Goal: Task Accomplishment & Management: Use online tool/utility

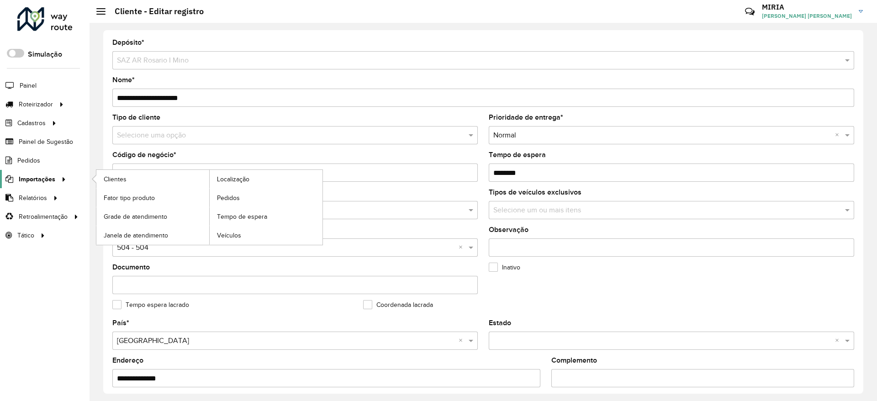
scroll to position [278, 0]
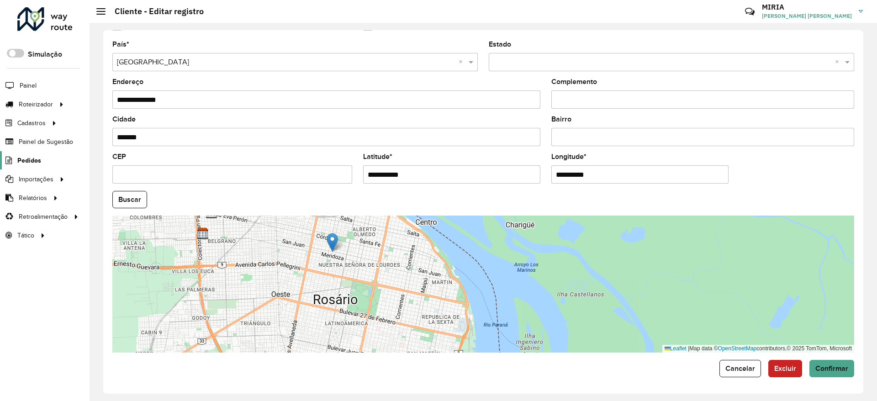
click at [25, 160] on span "Pedidos" at bounding box center [29, 161] width 24 height 10
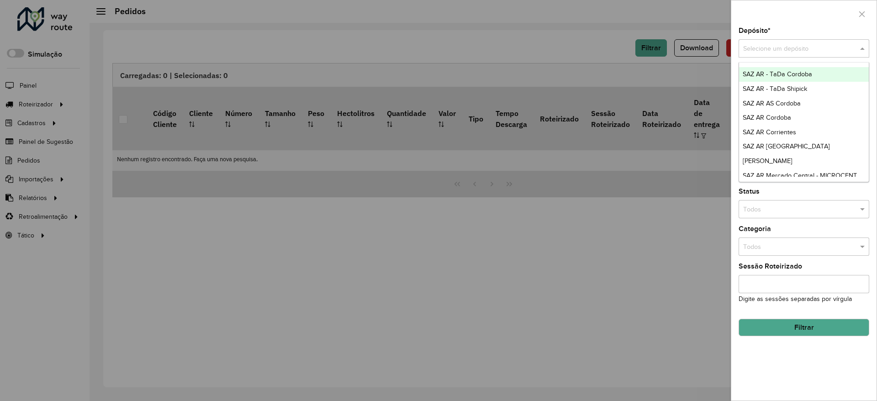
click at [769, 47] on input "text" at bounding box center [794, 49] width 103 height 10
type input "***"
click at [783, 77] on span "[PERSON_NAME]" at bounding box center [767, 73] width 50 height 7
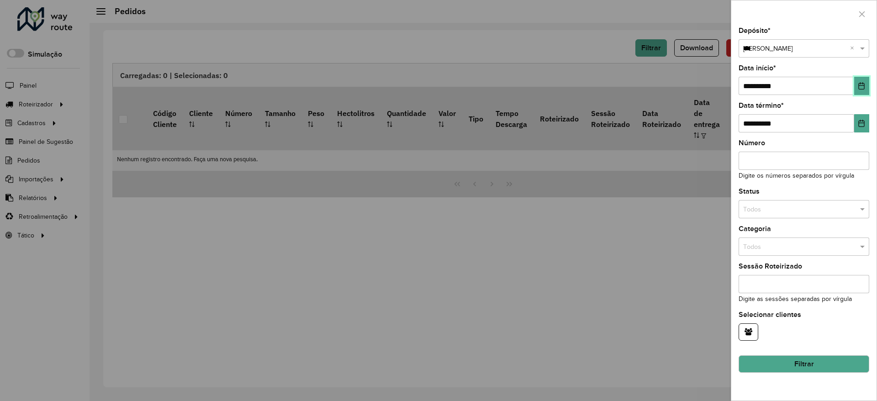
click at [862, 86] on icon "Choose Date" at bounding box center [860, 85] width 7 height 7
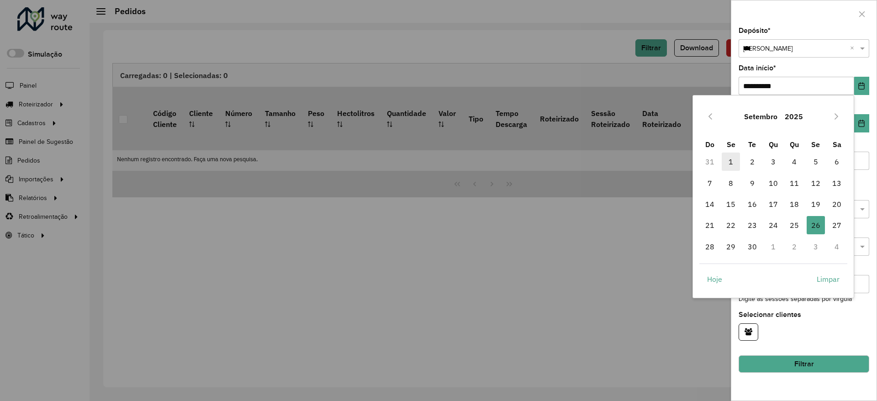
click at [732, 156] on span "1" at bounding box center [730, 161] width 18 height 18
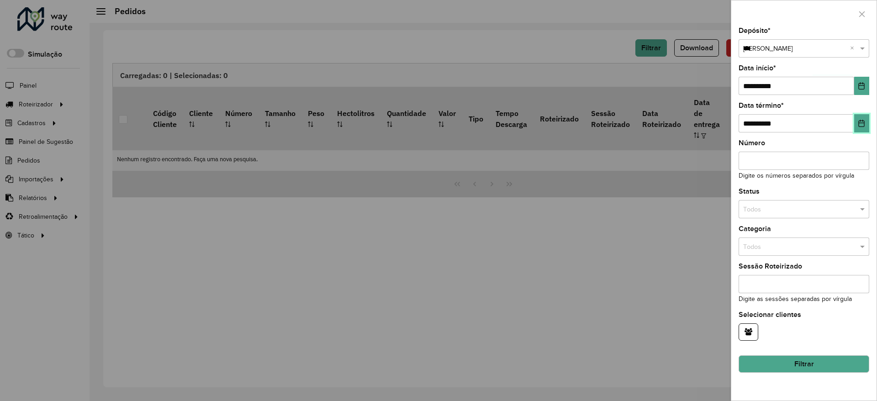
click at [861, 125] on icon "Choose Date" at bounding box center [860, 123] width 7 height 7
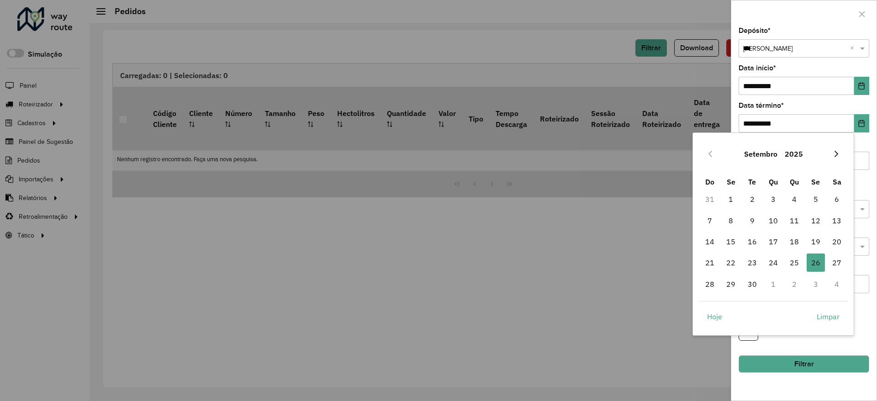
click at [840, 153] on button "Next Month" at bounding box center [836, 154] width 15 height 15
click at [812, 277] on span "31" at bounding box center [815, 284] width 18 height 18
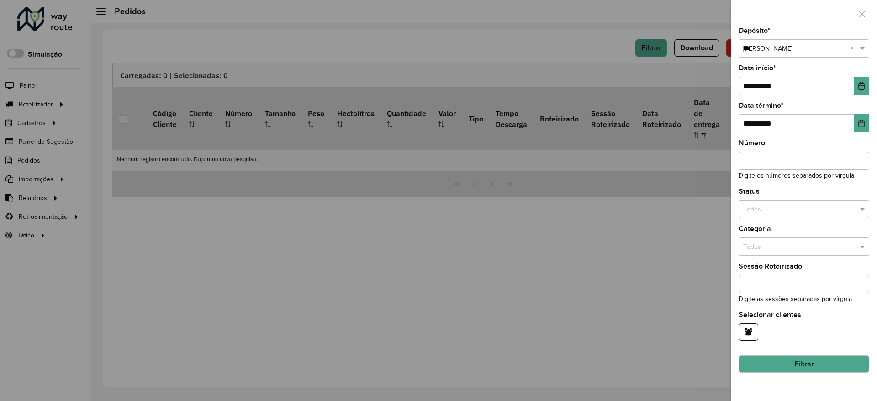
click at [822, 362] on button "Filtrar" at bounding box center [803, 363] width 131 height 17
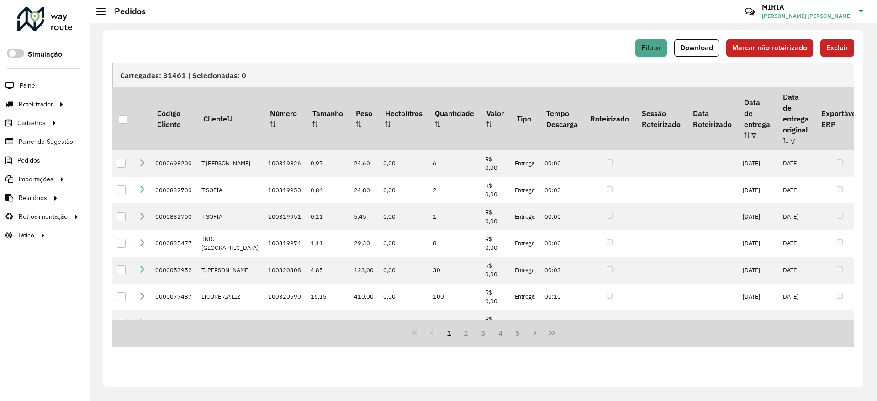
click at [776, 67] on div "Carregadas: 31461 | Selecionadas: 0" at bounding box center [482, 75] width 741 height 24
click at [129, 97] on link "Entregas" at bounding box center [152, 104] width 112 height 18
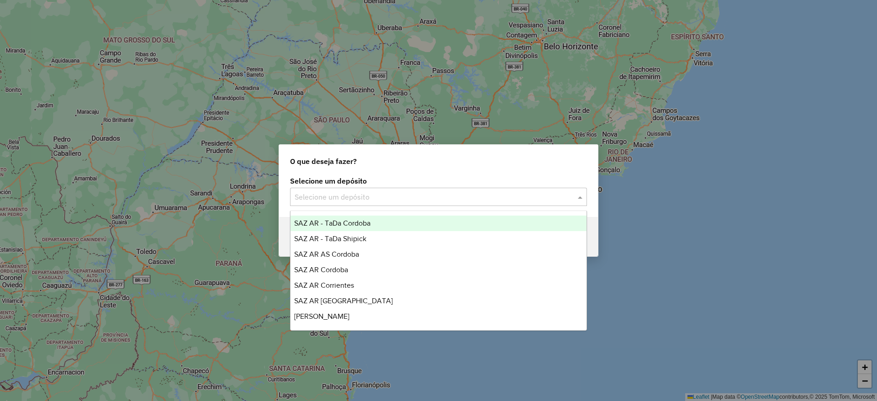
click at [388, 188] on div "Selecione um depósito" at bounding box center [438, 197] width 297 height 18
type input "***"
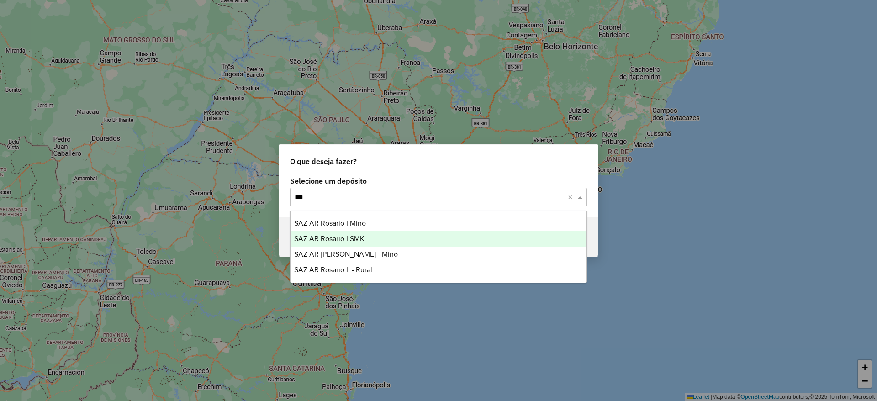
click at [362, 235] on span "SAZ AR Rosario I SMK" at bounding box center [329, 239] width 70 height 8
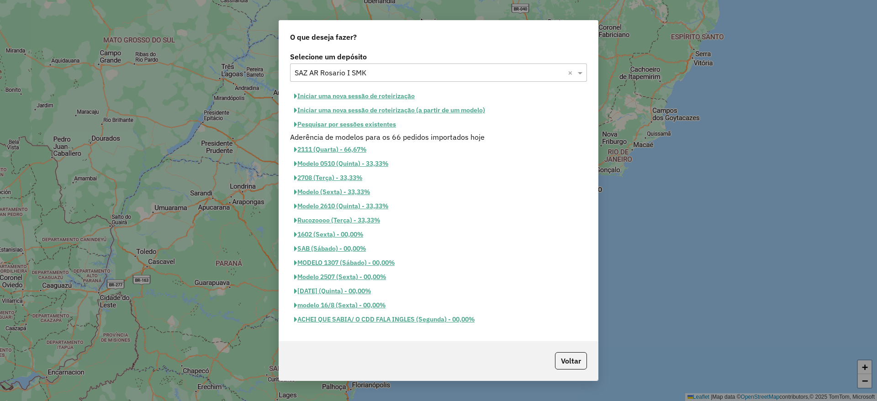
click at [362, 93] on button "Iniciar uma nova sessão de roteirização" at bounding box center [354, 96] width 129 height 14
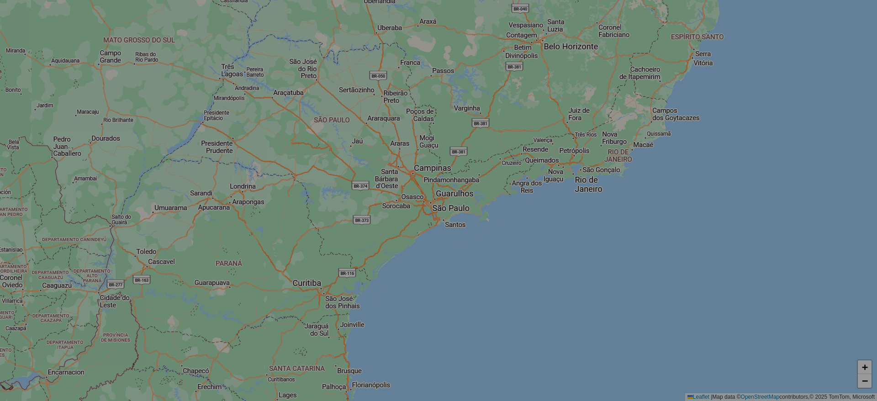
select select "*"
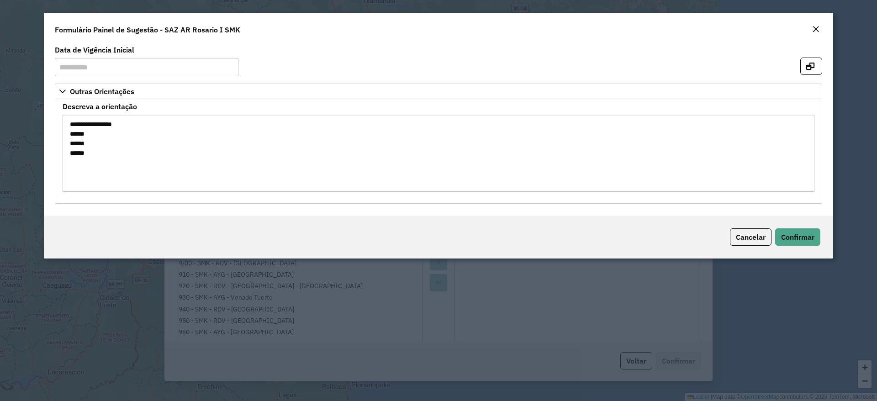
click at [804, 246] on div "Cancelar Confirmar" at bounding box center [438, 236] width 789 height 43
click at [800, 233] on span "Confirmar" at bounding box center [797, 236] width 33 height 9
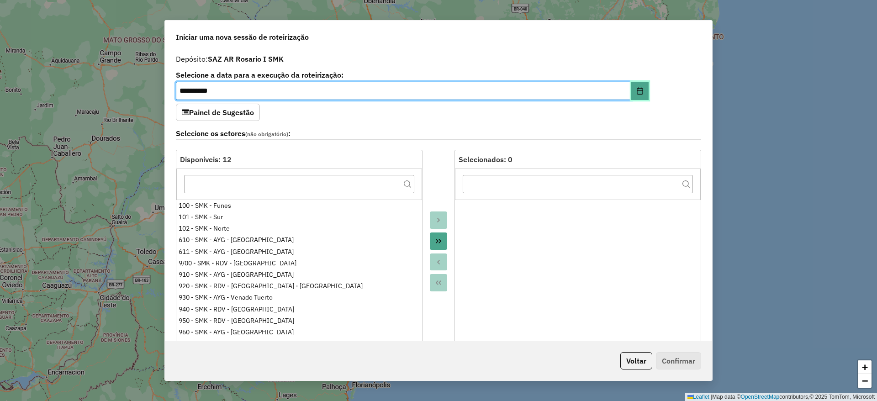
click at [636, 91] on icon "Choose Date" at bounding box center [639, 90] width 7 height 7
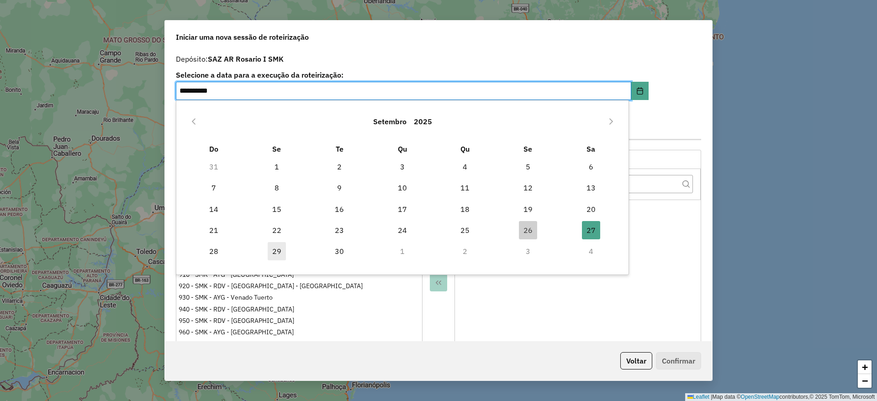
click at [275, 251] on span "29" at bounding box center [277, 251] width 18 height 18
type input "**********"
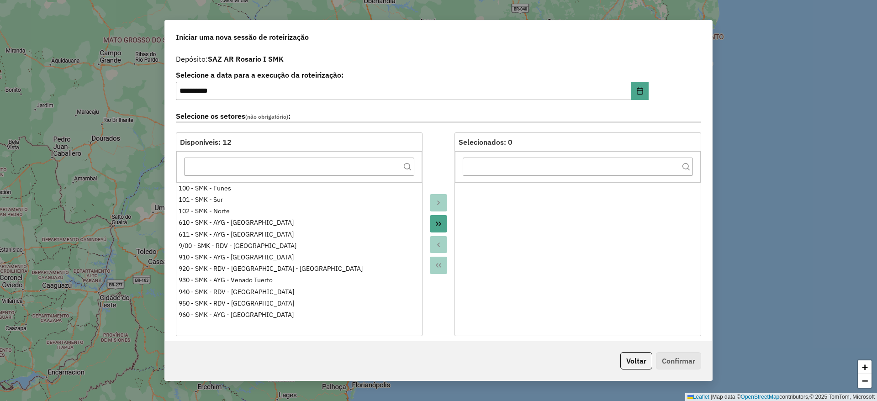
click at [436, 219] on button "Move All to Target" at bounding box center [438, 223] width 17 height 17
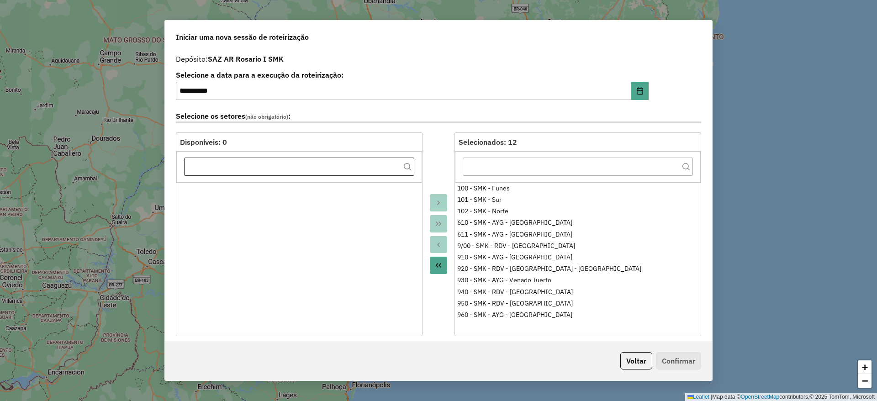
scroll to position [274, 0]
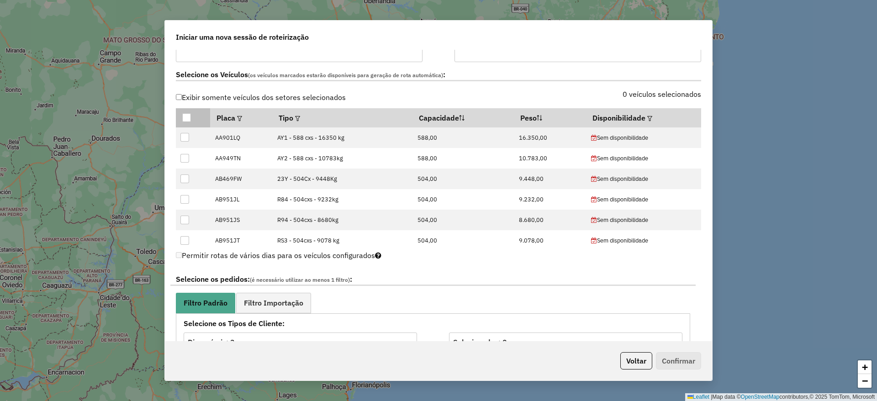
click at [187, 118] on div at bounding box center [186, 117] width 9 height 9
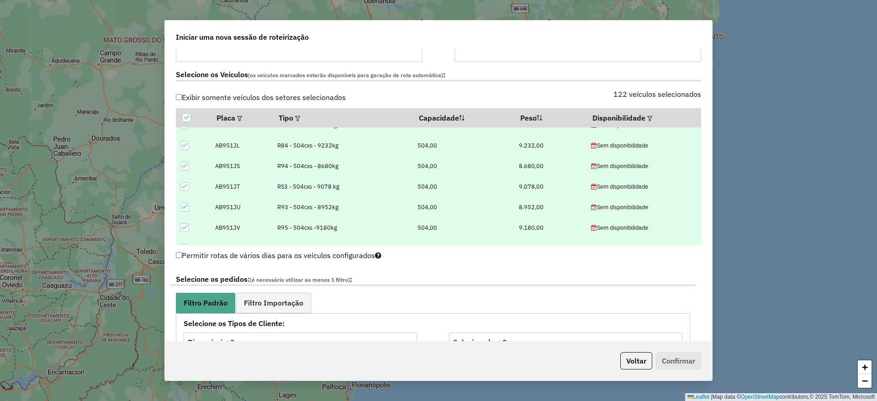
scroll to position [137, 0]
click at [294, 299] on span "Filtro Importação" at bounding box center [273, 302] width 59 height 7
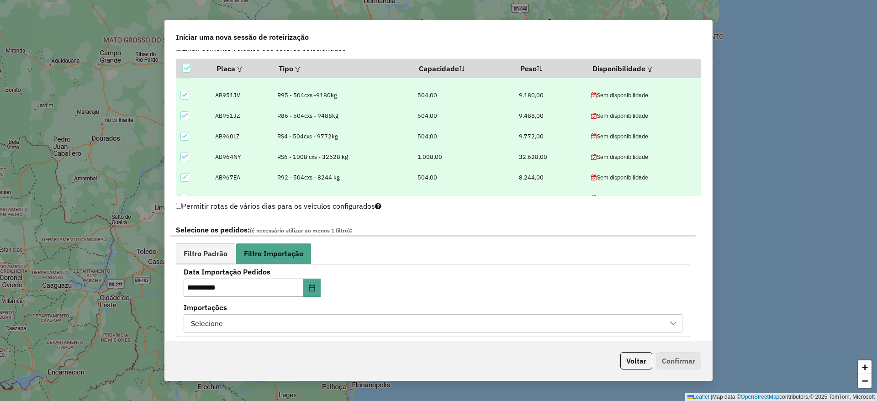
scroll to position [342, 0]
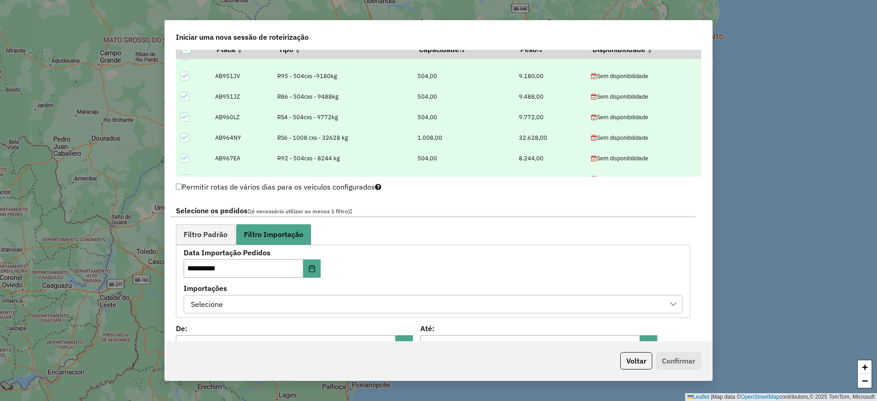
click at [346, 310] on div "Selecione" at bounding box center [426, 303] width 477 height 17
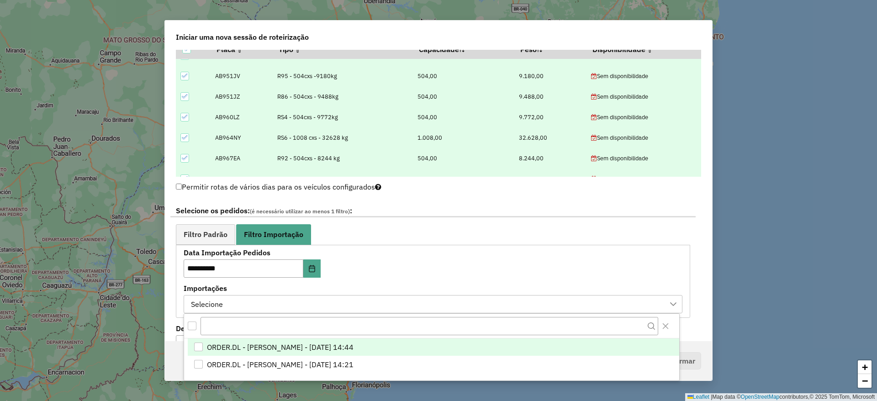
scroll to position [7, 42]
click at [304, 347] on span "ORDER.DL - MIRIA ANDRADE THEODORO - 26/09/2025 14:44" at bounding box center [280, 346] width 147 height 11
click at [214, 233] on span "Filtro Padrão" at bounding box center [206, 234] width 44 height 7
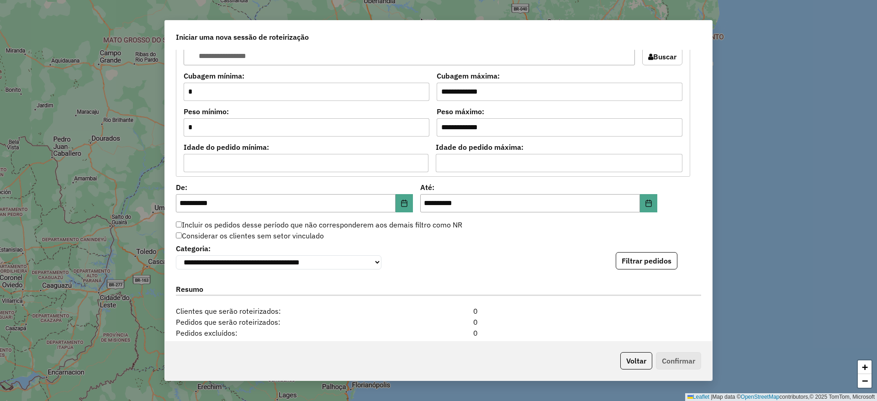
scroll to position [822, 0]
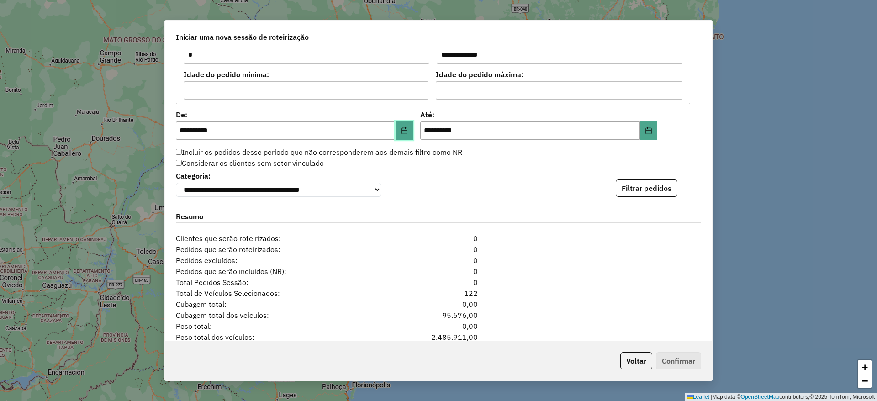
click at [408, 133] on button "Choose Date" at bounding box center [403, 130] width 17 height 18
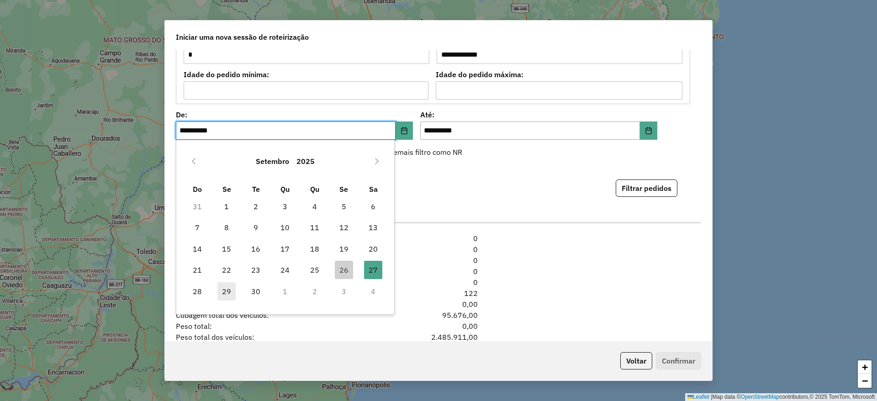
click at [230, 289] on span "29" at bounding box center [226, 291] width 18 height 18
type input "**********"
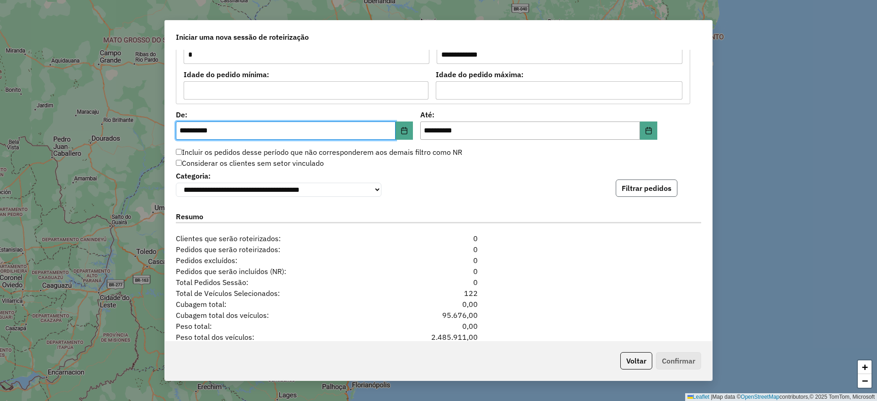
click at [643, 186] on button "Filtrar pedidos" at bounding box center [646, 187] width 62 height 17
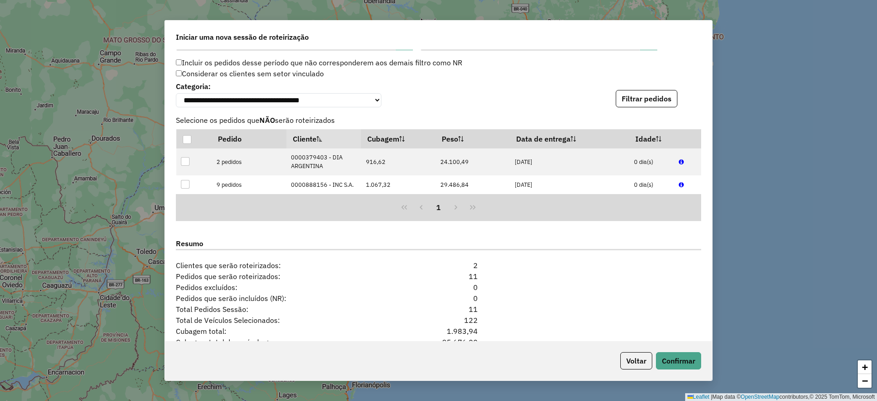
scroll to position [983, 0]
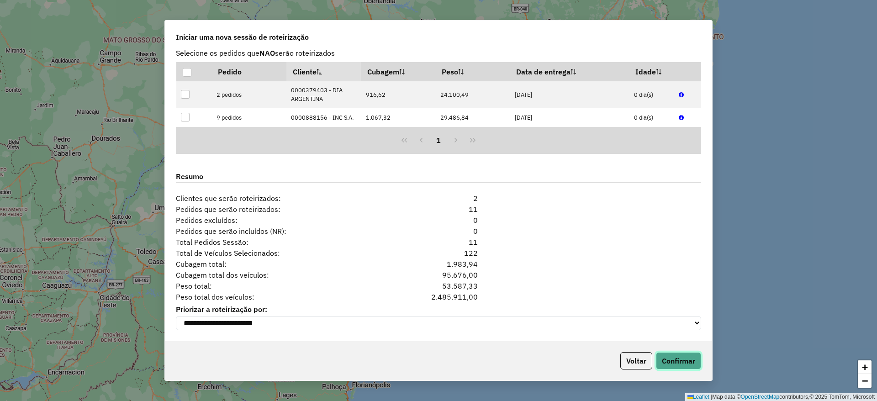
click at [687, 366] on button "Confirmar" at bounding box center [678, 360] width 45 height 17
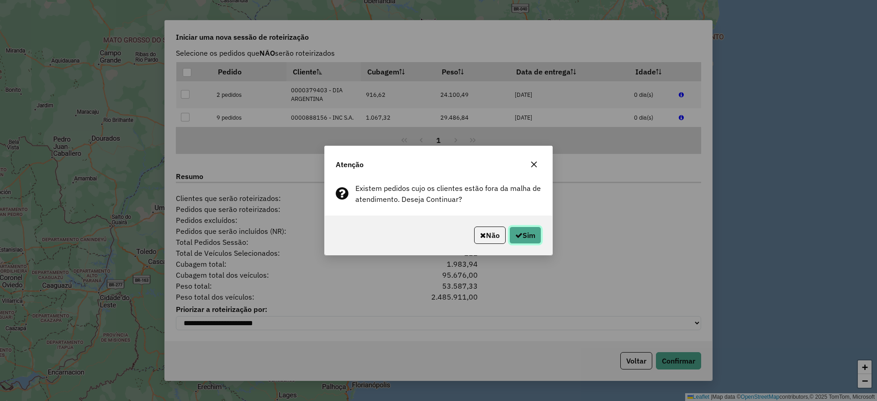
click at [529, 236] on button "Sim" at bounding box center [525, 234] width 32 height 17
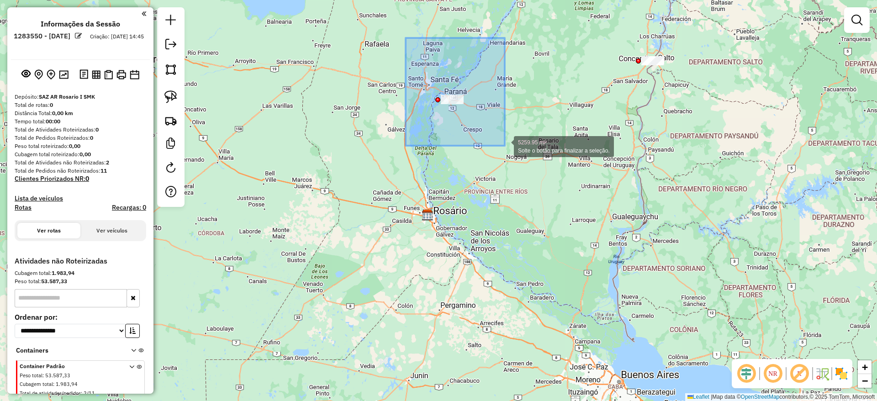
drag, startPoint x: 405, startPoint y: 38, endPoint x: 504, endPoint y: 146, distance: 146.4
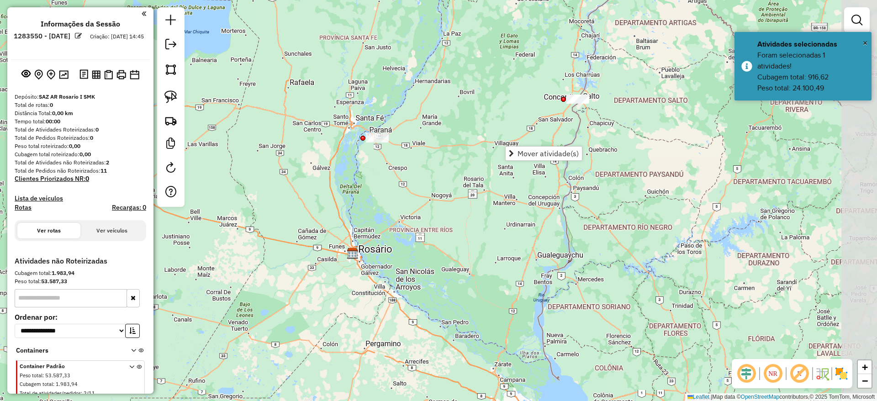
drag, startPoint x: 502, startPoint y: 93, endPoint x: 431, endPoint y: 130, distance: 79.2
click at [431, 130] on div "Janela de atendimento Grade de atendimento Capacidade Transportadoras Veículos …" at bounding box center [438, 200] width 877 height 401
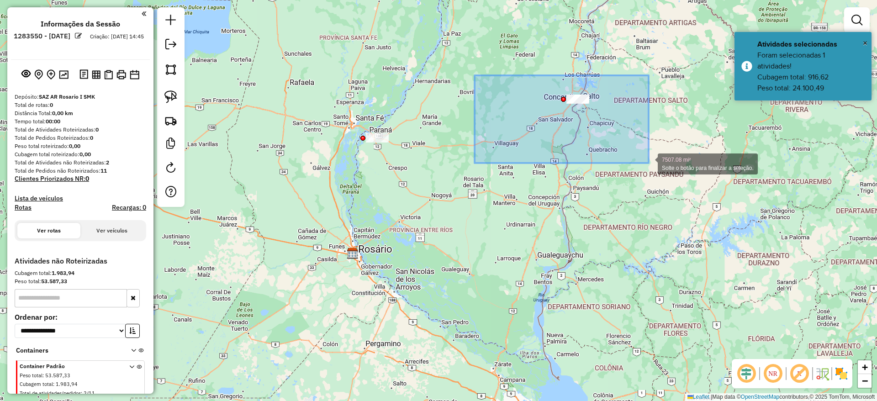
drag, startPoint x: 474, startPoint y: 75, endPoint x: 648, endPoint y: 163, distance: 194.8
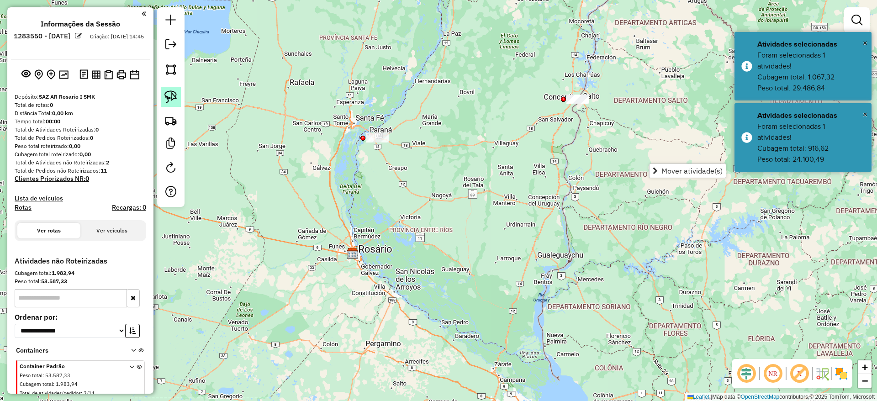
click at [176, 101] on img at bounding box center [170, 96] width 13 height 13
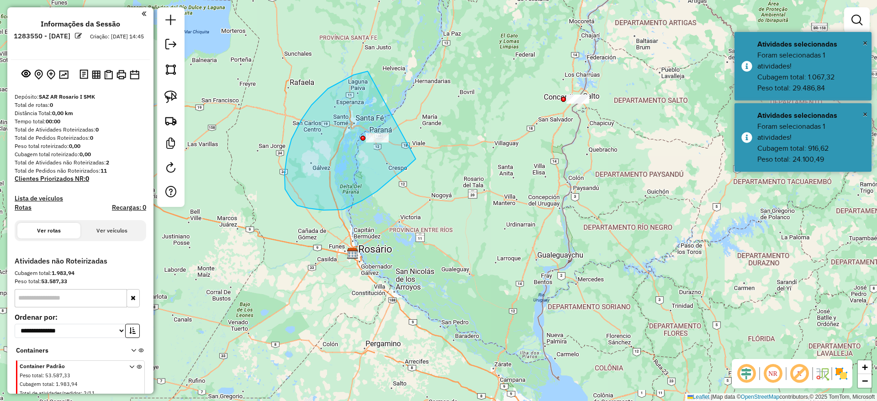
drag, startPoint x: 368, startPoint y: 71, endPoint x: 421, endPoint y: 152, distance: 97.5
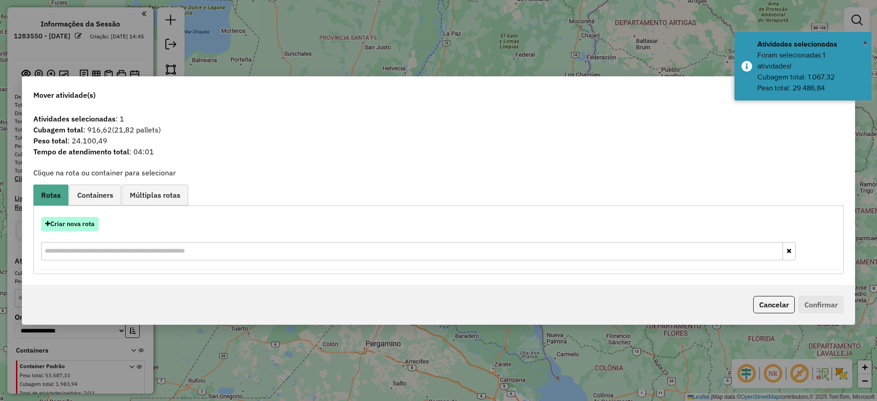
click at [68, 222] on button "Criar nova rota" at bounding box center [70, 224] width 58 height 14
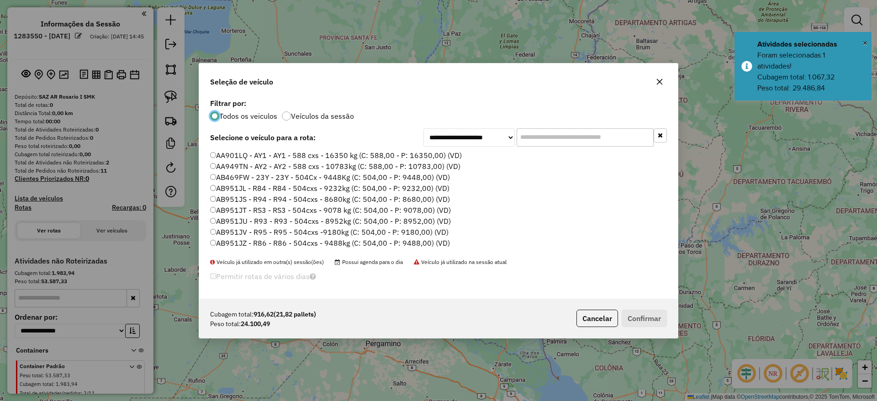
scroll to position [5, 3]
click at [571, 142] on input "text" at bounding box center [584, 137] width 137 height 18
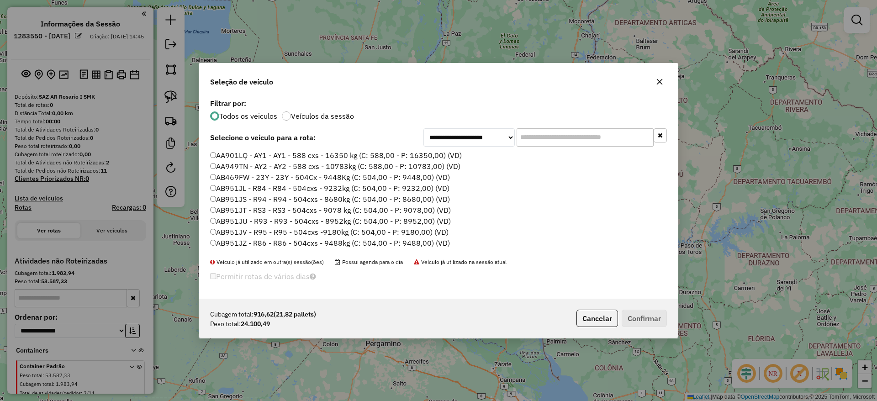
click at [571, 142] on input "text" at bounding box center [584, 137] width 137 height 18
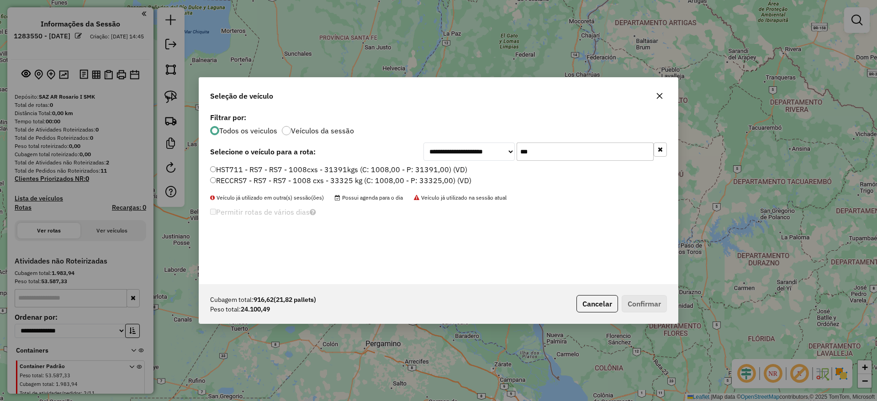
type input "***"
click at [457, 168] on label "HST711 - RS7 - RS7 - 1008cxs - 31391kgs (C: 1008,00 - P: 31391,00) (VD)" at bounding box center [338, 169] width 257 height 11
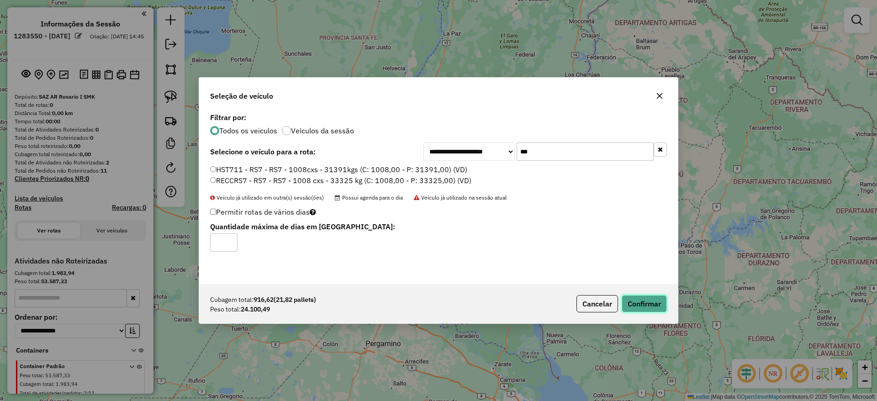
click at [653, 299] on button "Confirmar" at bounding box center [643, 303] width 45 height 17
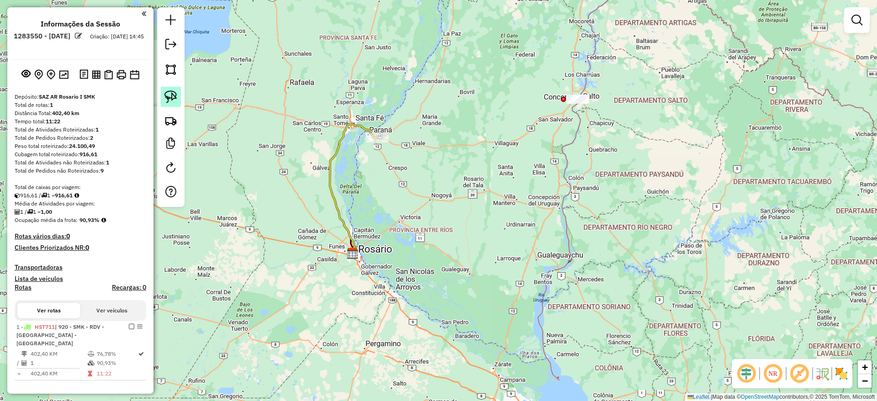
click at [169, 98] on img at bounding box center [170, 96] width 13 height 13
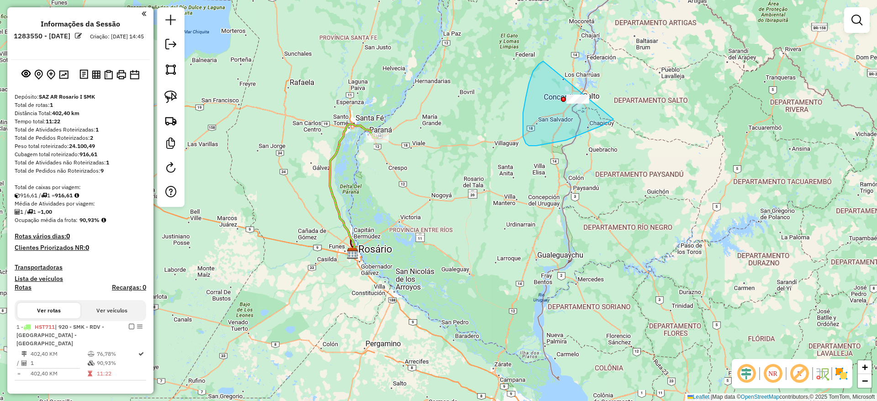
drag, startPoint x: 543, startPoint y: 61, endPoint x: 631, endPoint y: 95, distance: 95.0
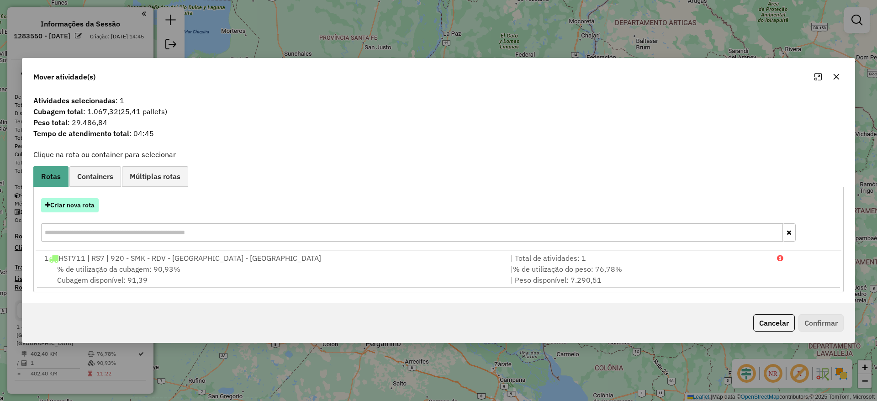
click at [84, 203] on button "Criar nova rota" at bounding box center [70, 205] width 58 height 14
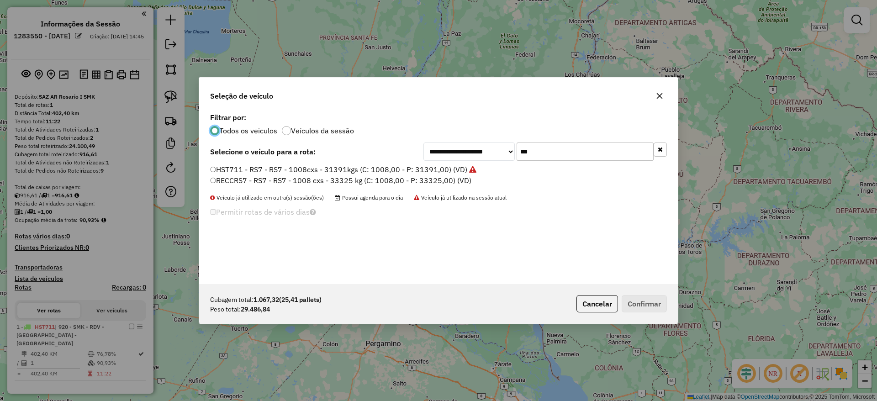
click at [565, 146] on input "***" at bounding box center [584, 151] width 137 height 18
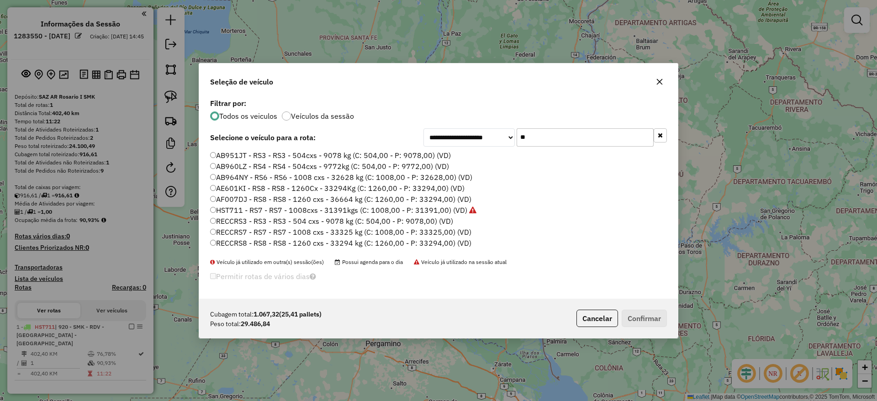
type input "*"
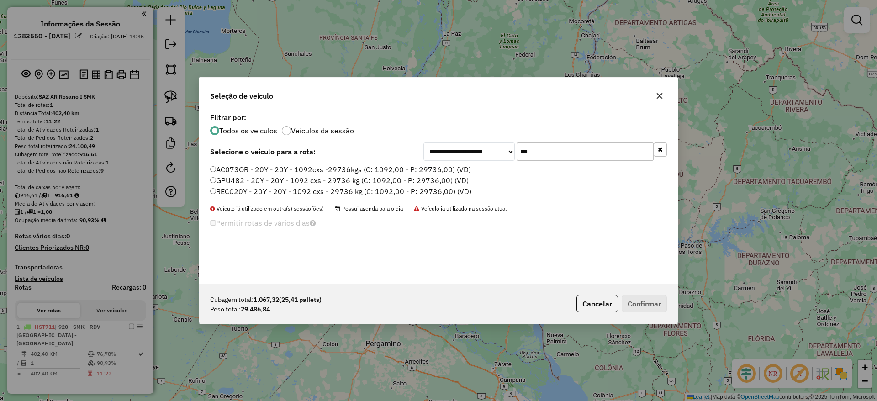
type input "***"
click at [448, 165] on label "AC073OR - 20Y - 20Y - 1092cxs -29736kgs (C: 1092,00 - P: 29736,00) (VD)" at bounding box center [340, 169] width 261 height 11
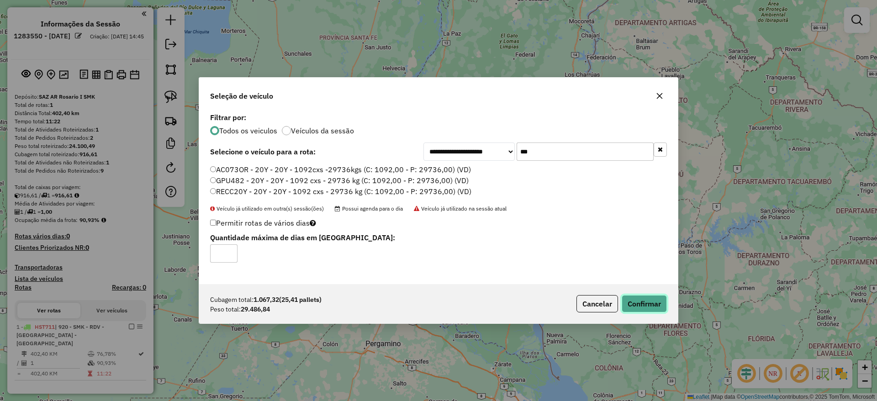
click at [648, 298] on button "Confirmar" at bounding box center [643, 303] width 45 height 17
